Goal: Task Accomplishment & Management: Use online tool/utility

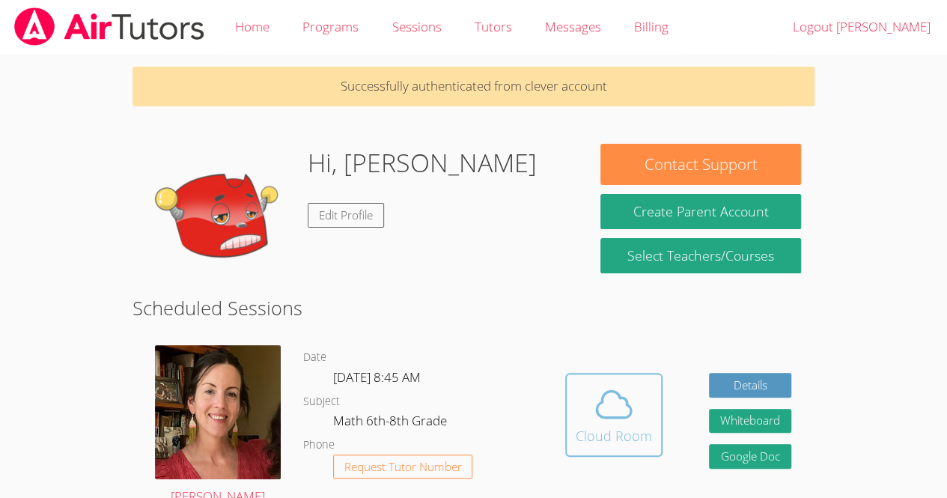
click at [608, 397] on icon at bounding box center [614, 404] width 42 height 42
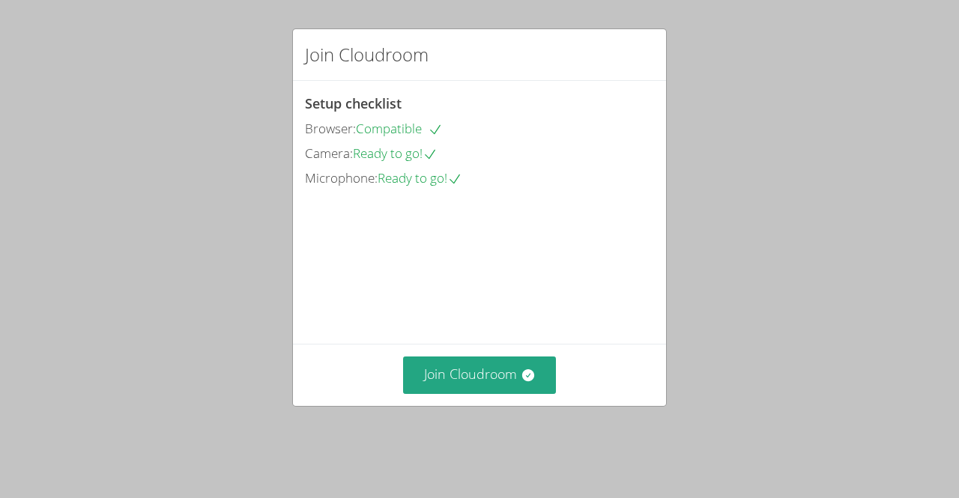
click at [502, 405] on div "Join Cloudroom" at bounding box center [479, 374] width 373 height 61
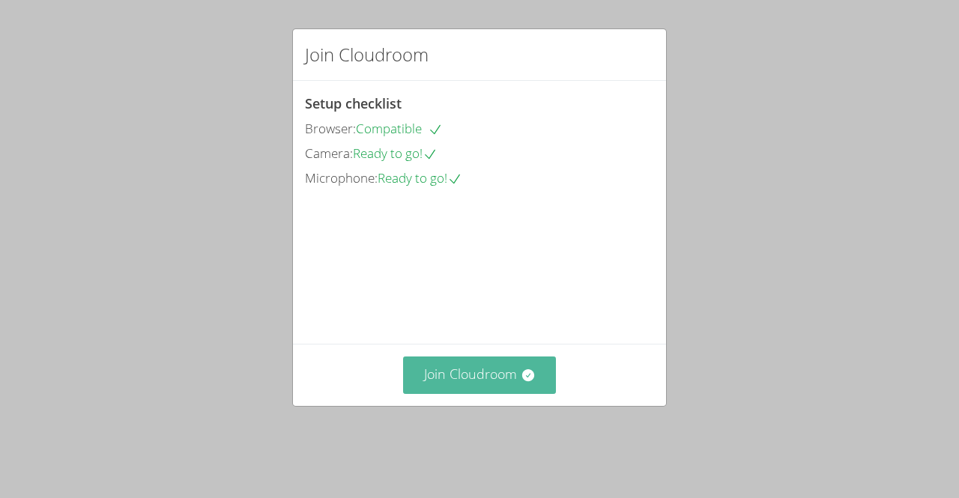
click at [499, 389] on button "Join Cloudroom" at bounding box center [480, 374] width 154 height 37
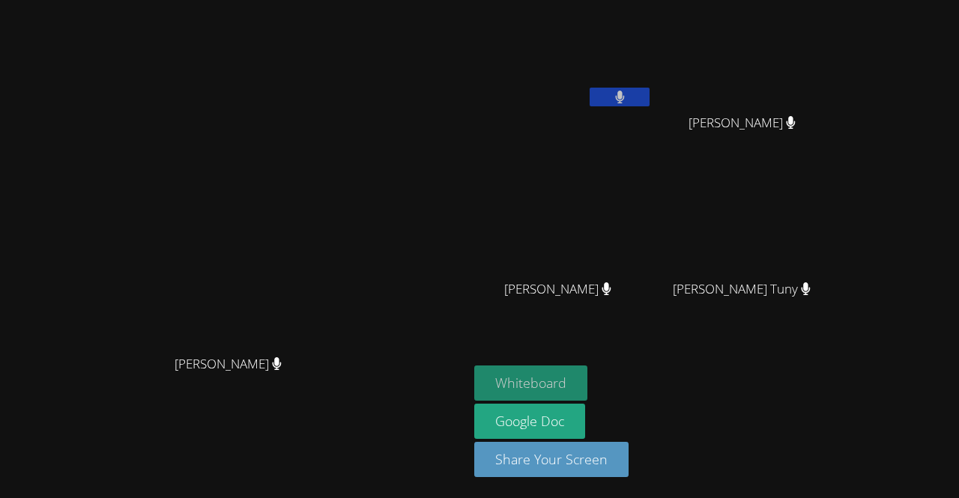
click at [482, 379] on button "Whiteboard" at bounding box center [530, 382] width 113 height 35
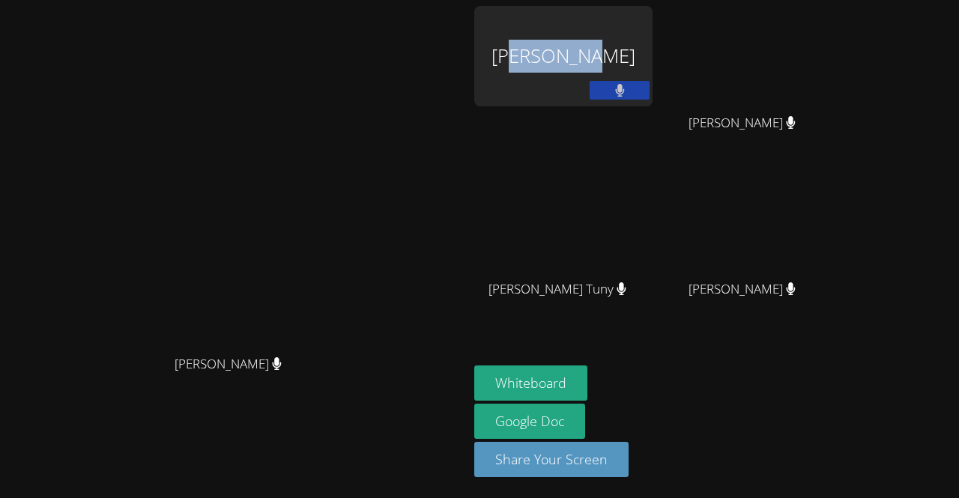
drag, startPoint x: 744, startPoint y: 151, endPoint x: 656, endPoint y: 25, distance: 153.3
click at [652, 25] on div "Carl Jules" at bounding box center [563, 86] width 178 height 160
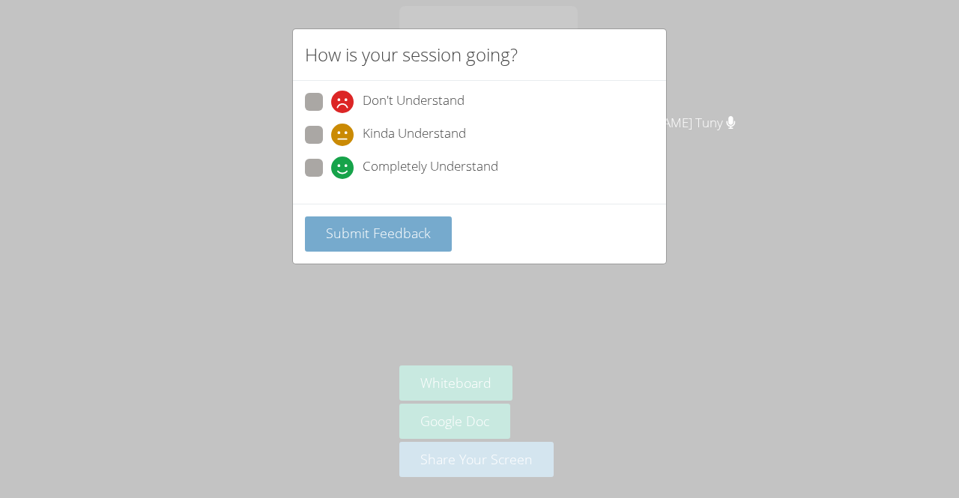
click at [412, 228] on span "Submit Feedback" at bounding box center [378, 233] width 105 height 18
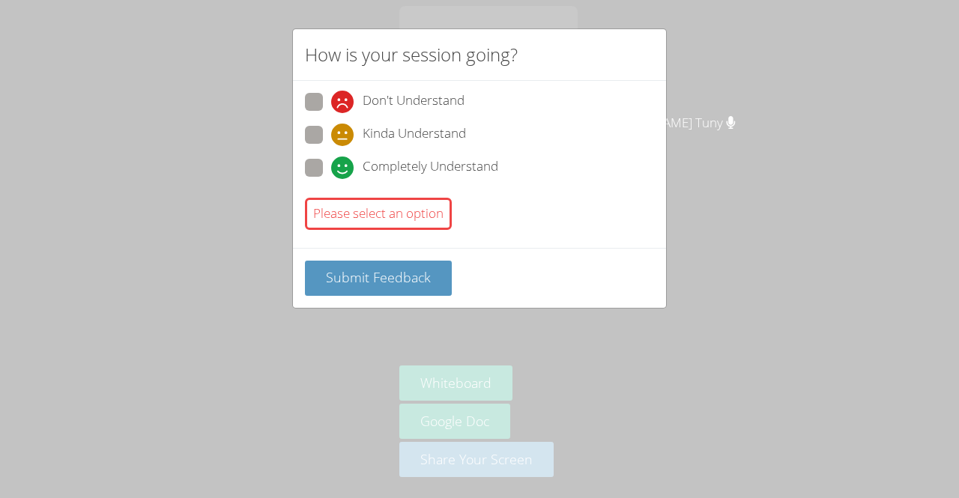
click at [418, 167] on span "Completely Understand" at bounding box center [430, 168] width 136 height 22
click at [344, 167] on input "Completely Understand" at bounding box center [337, 165] width 13 height 13
radio input "true"
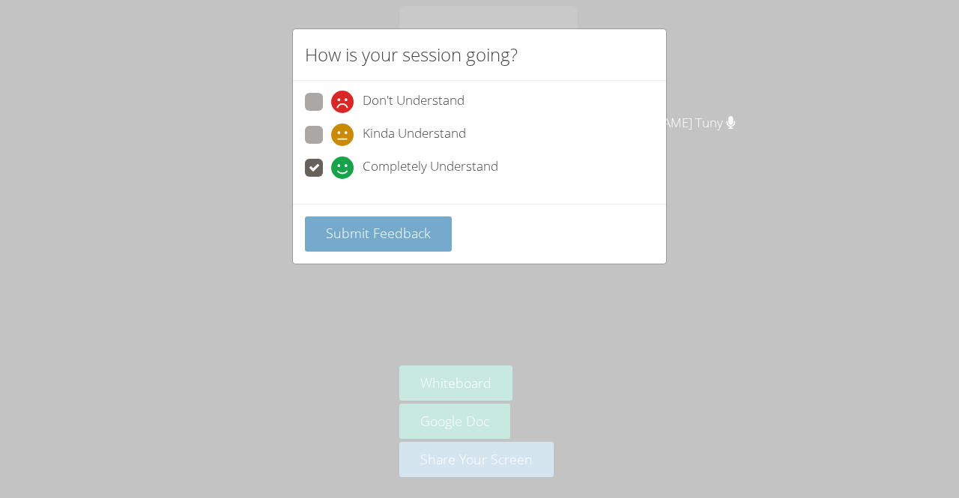
click at [407, 242] on button "Submit Feedback" at bounding box center [378, 233] width 147 height 35
